Goal: Task Accomplishment & Management: Use online tool/utility

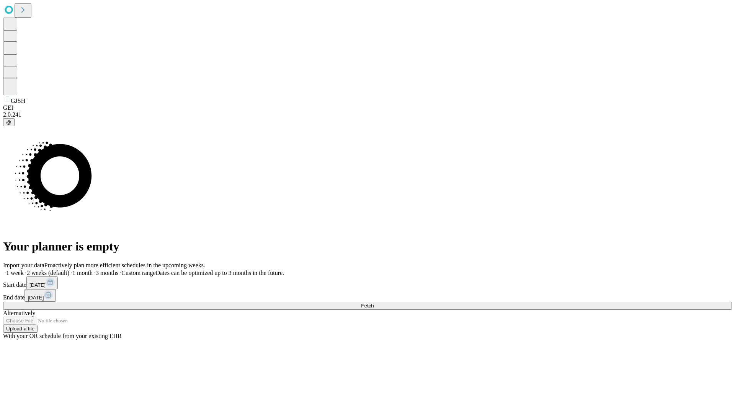
click at [374, 303] on span "Fetch" at bounding box center [367, 306] width 13 height 6
